Goal: Task Accomplishment & Management: Use online tool/utility

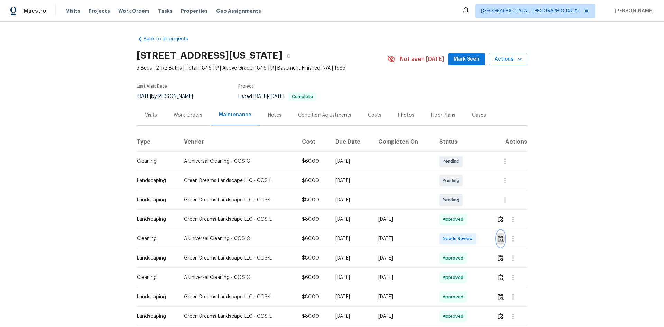
click at [500, 237] on img "button" at bounding box center [500, 238] width 6 height 7
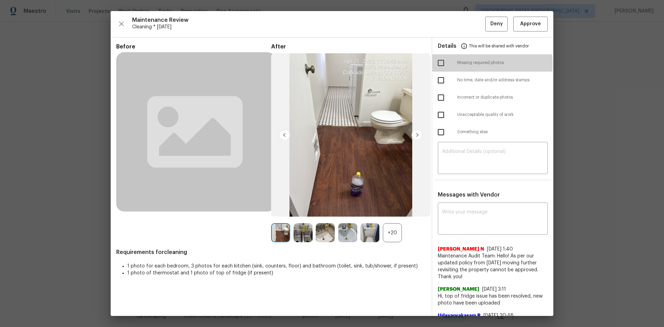
click at [438, 64] on input "checkbox" at bounding box center [440, 63] width 15 height 15
checkbox input "true"
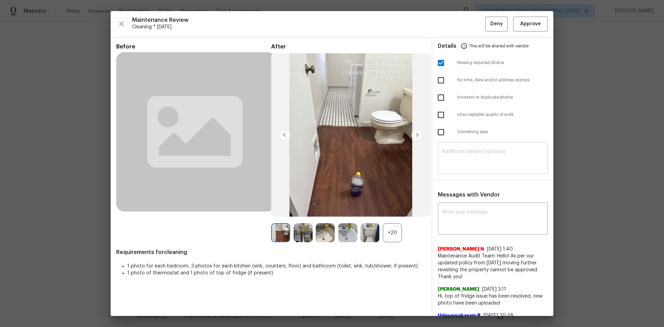
click at [452, 151] on textarea at bounding box center [493, 158] width 102 height 19
paste textarea "Maintenance Audit Team: Hello! Unfortunately, this Cleaning visit completed on …"
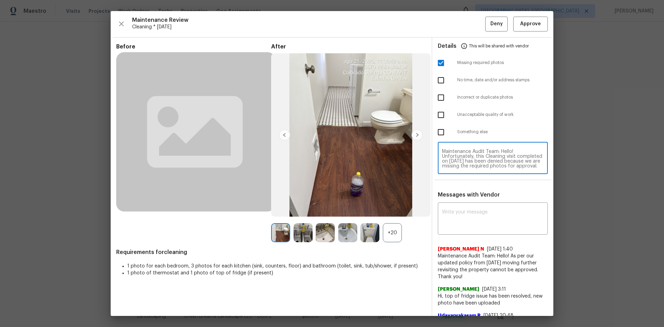
scroll to position [82, 0]
type textarea "Maintenance Audit Team: Hello! Unfortunately, this Cleaning visit completed on …"
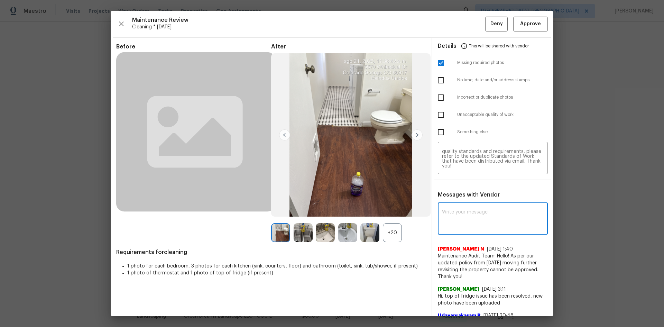
click at [456, 212] on textarea at bounding box center [493, 218] width 102 height 19
paste textarea "Maintenance Audit Team: Hello! Unfortunately, this Cleaning visit completed on …"
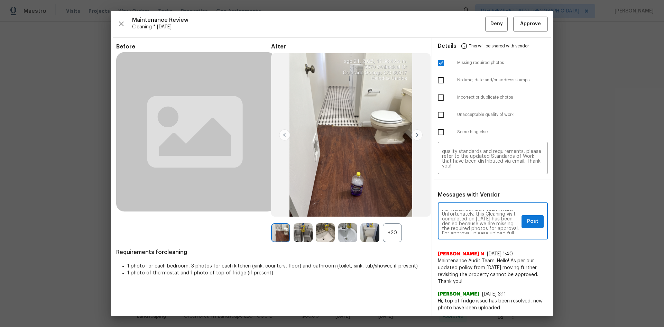
scroll to position [0, 0]
type textarea "Maintenance Audit Team: Hello! Unfortunately, this Cleaning visit completed on …"
click at [528, 226] on button "Post" at bounding box center [532, 221] width 22 height 13
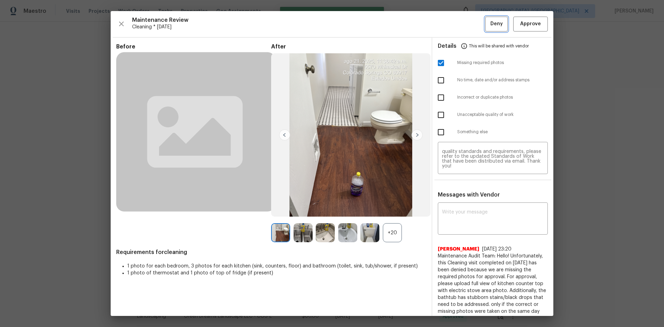
click at [486, 31] on button "Deny" at bounding box center [496, 24] width 22 height 15
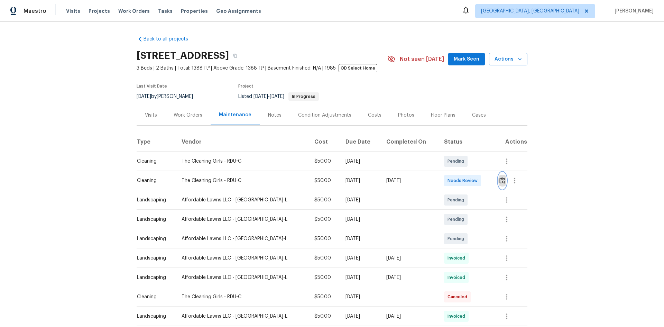
click at [499, 179] on img "button" at bounding box center [502, 180] width 6 height 7
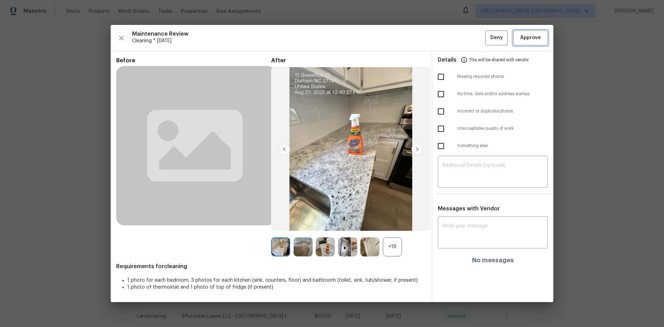
click at [528, 40] on span "Approve" at bounding box center [530, 38] width 21 height 9
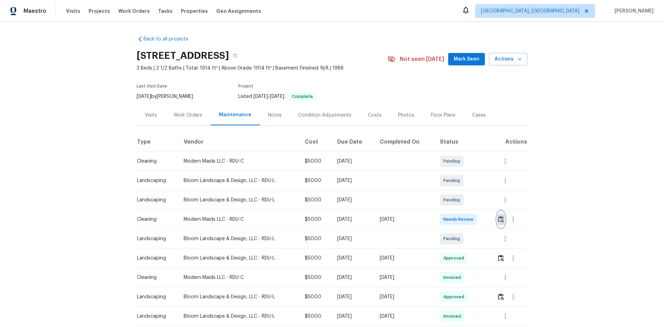
click at [502, 219] on img "button" at bounding box center [501, 219] width 6 height 7
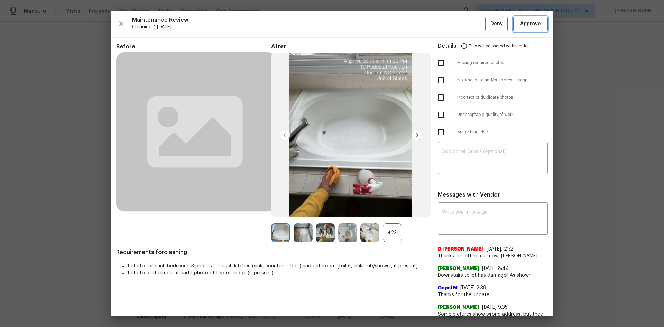
click at [520, 21] on span "Approve" at bounding box center [530, 24] width 21 height 9
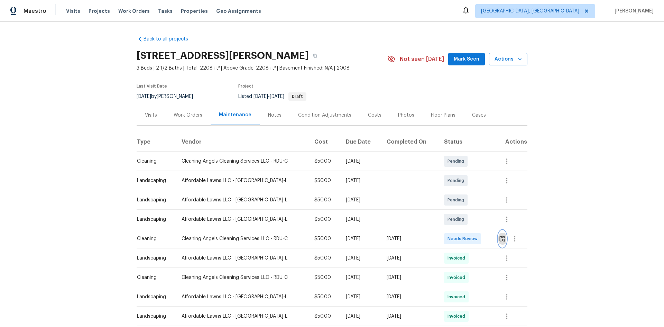
click at [501, 238] on img "button" at bounding box center [502, 238] width 6 height 7
click at [502, 236] on img "button" at bounding box center [502, 238] width 6 height 7
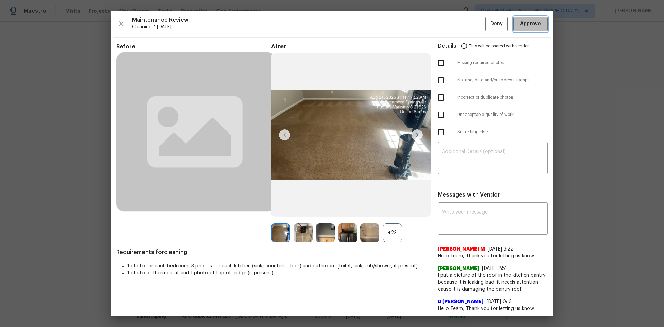
click at [520, 29] on button "Approve" at bounding box center [530, 24] width 35 height 15
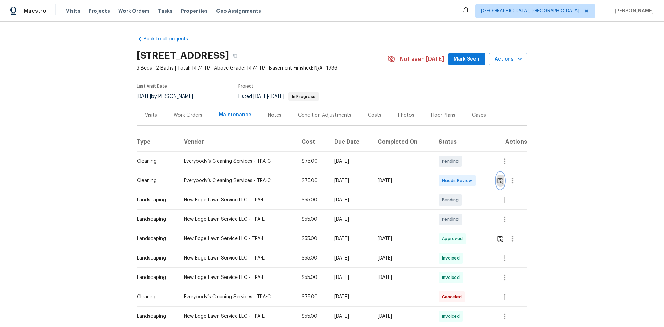
click at [497, 182] on img "button" at bounding box center [500, 180] width 6 height 7
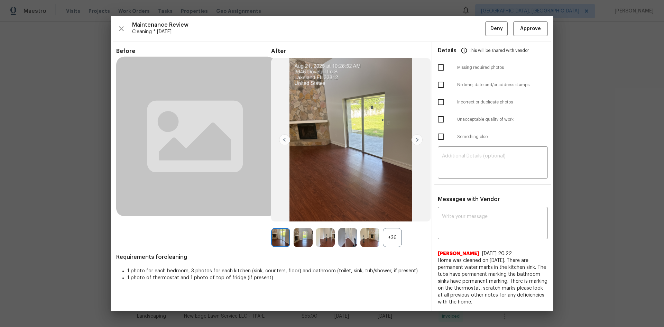
click at [532, 36] on div "Maintenance Review Cleaning * [DATE] Deny Approve Before After +36 Requirements…" at bounding box center [332, 163] width 442 height 295
click at [531, 30] on span "Approve" at bounding box center [530, 29] width 21 height 9
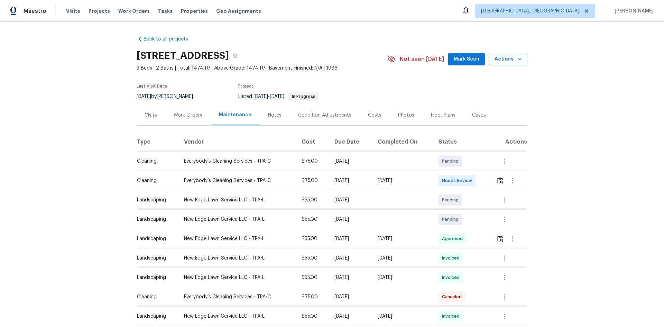
click at [553, 180] on div "Back to all projects [STREET_ADDRESS] 3 Beds | 2 Baths | Total: 1474 ft² | Abov…" at bounding box center [332, 174] width 664 height 305
click at [500, 179] on img "button" at bounding box center [500, 180] width 6 height 7
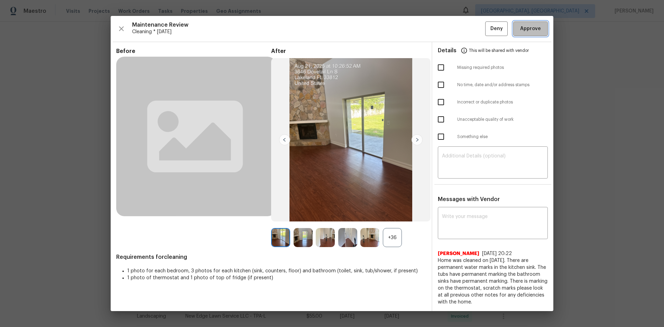
click at [535, 25] on span "Approve" at bounding box center [530, 29] width 21 height 9
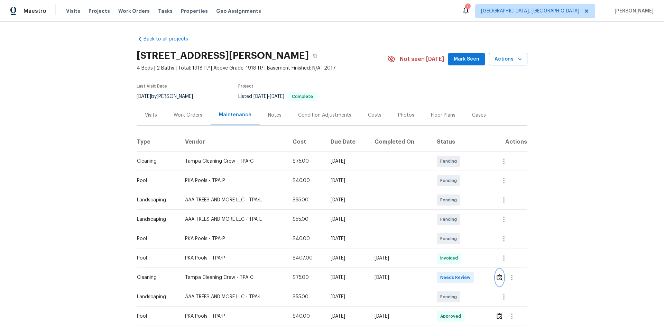
click at [499, 279] on img "button" at bounding box center [499, 277] width 6 height 7
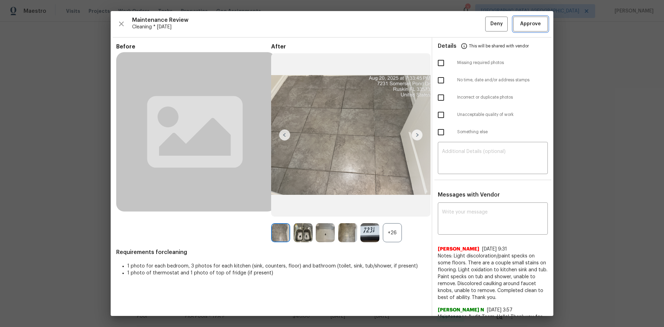
click at [516, 29] on button "Approve" at bounding box center [530, 24] width 35 height 15
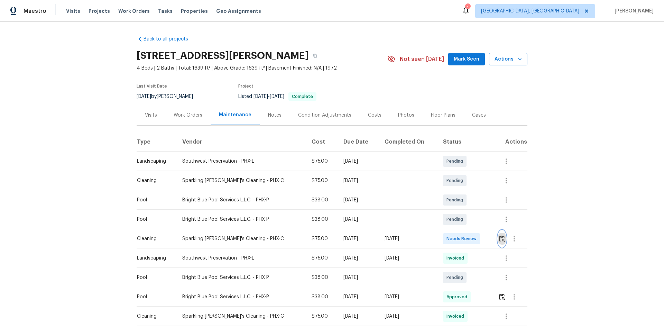
click at [499, 238] on img "button" at bounding box center [502, 238] width 6 height 7
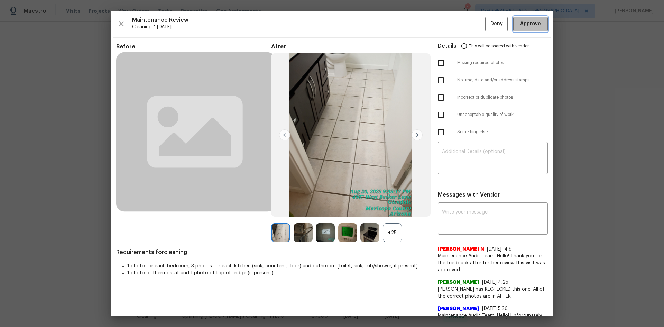
click at [520, 23] on span "Approve" at bounding box center [530, 24] width 21 height 9
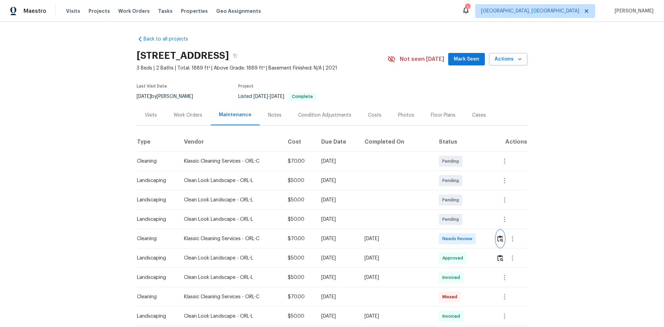
click at [499, 241] on img "button" at bounding box center [500, 238] width 6 height 7
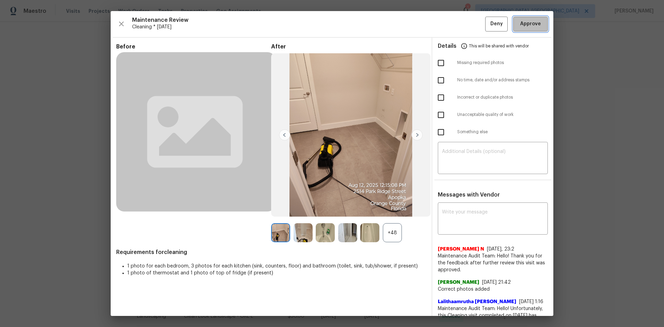
click at [516, 31] on button "Approve" at bounding box center [530, 24] width 35 height 15
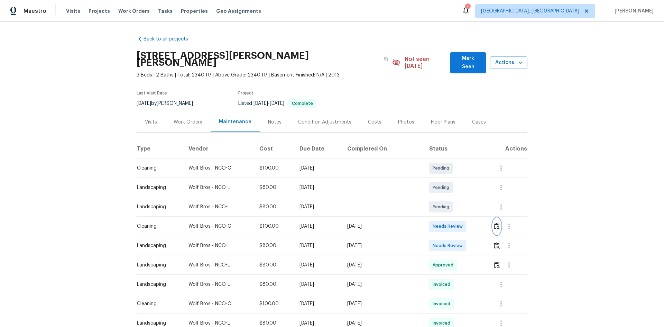
click at [496, 223] on img "button" at bounding box center [497, 226] width 6 height 7
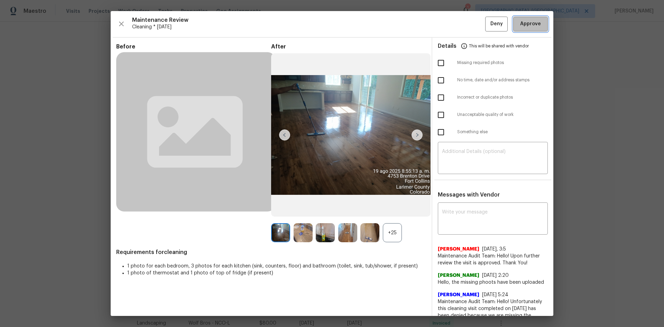
click at [516, 31] on button "Approve" at bounding box center [530, 24] width 35 height 15
